Goal: Task Accomplishment & Management: Use online tool/utility

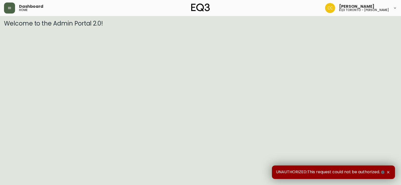
click at [9, 11] on button "button" at bounding box center [9, 8] width 11 height 11
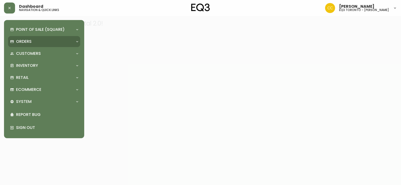
click at [22, 44] on p "Orders" at bounding box center [24, 42] width 16 height 6
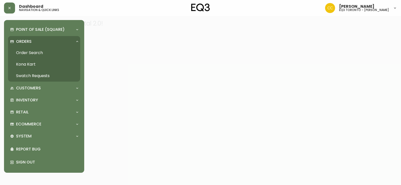
click at [41, 52] on link "Order Search" at bounding box center [44, 53] width 72 height 12
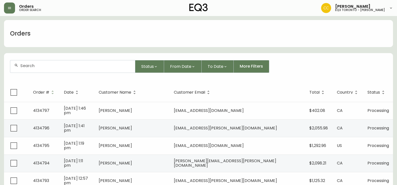
click at [79, 65] on input "text" at bounding box center [75, 65] width 111 height 5
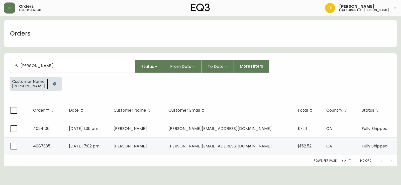
type input "[PERSON_NAME]"
click at [6, 8] on button "button" at bounding box center [9, 8] width 11 height 11
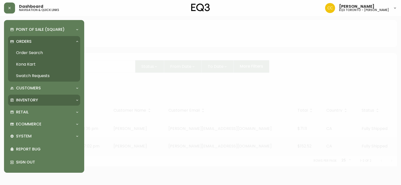
click at [33, 102] on p "Inventory" at bounding box center [27, 100] width 22 height 6
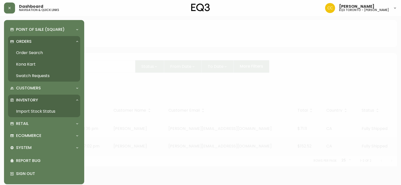
click at [27, 112] on link "Import Stock Status" at bounding box center [44, 112] width 72 height 12
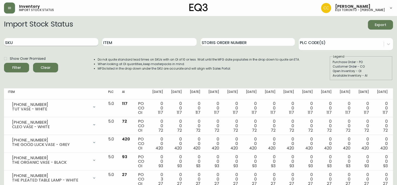
drag, startPoint x: 67, startPoint y: 44, endPoint x: 66, endPoint y: 38, distance: 6.3
click at [66, 41] on input "SKU" at bounding box center [51, 42] width 94 height 8
click at [4, 63] on button "Filter" at bounding box center [16, 68] width 25 height 10
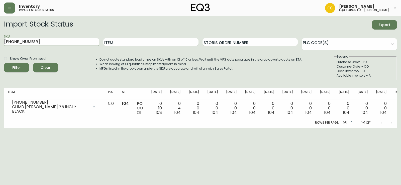
drag, startPoint x: 48, startPoint y: 38, endPoint x: 0, endPoint y: 4, distance: 59.1
click at [0, 7] on div "Inventory import stock status [PERSON_NAME] eq3 [GEOGRAPHIC_DATA] - [PERSON_NAM…" at bounding box center [200, 64] width 401 height 128
type input "[PHONE_NUMBER]"
click at [4, 63] on button "Filter" at bounding box center [16, 68] width 25 height 10
